Goal: Task Accomplishment & Management: Manage account settings

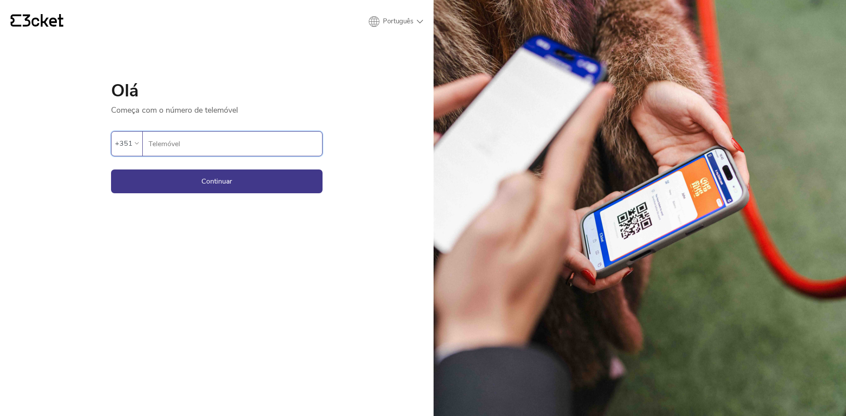
click at [218, 149] on input "Telemóvel" at bounding box center [235, 144] width 174 height 24
type input "932118867"
click at [182, 175] on button "Continuar" at bounding box center [217, 182] width 212 height 24
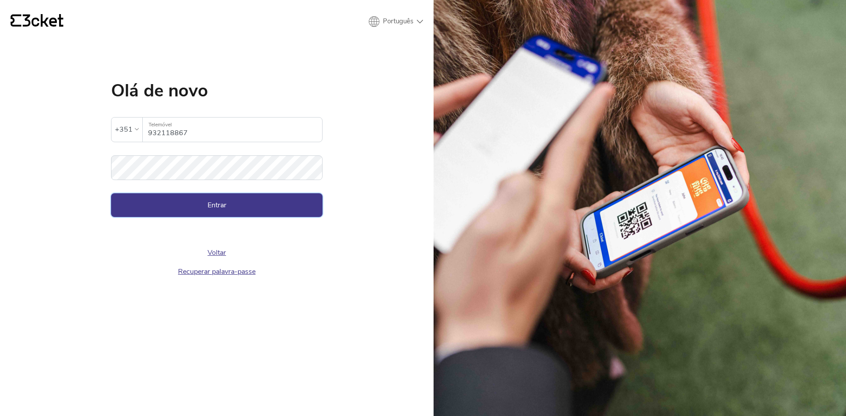
click at [178, 201] on button "Entrar" at bounding box center [217, 205] width 212 height 24
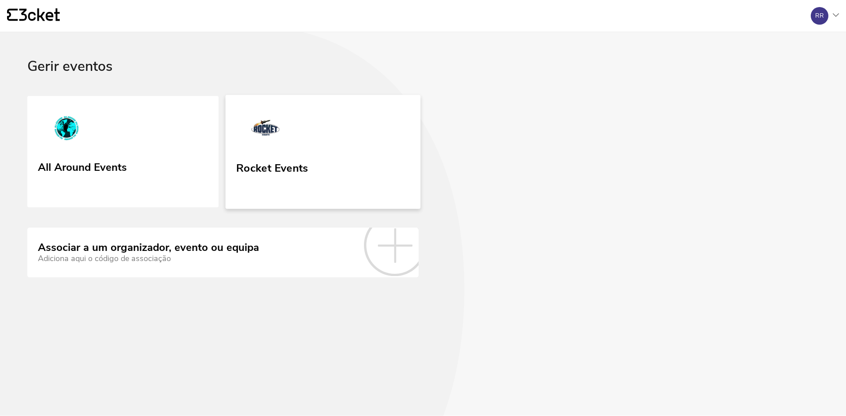
click at [334, 156] on link "Rocket Events" at bounding box center [323, 152] width 195 height 114
